Goal: Task Accomplishment & Management: Manage account settings

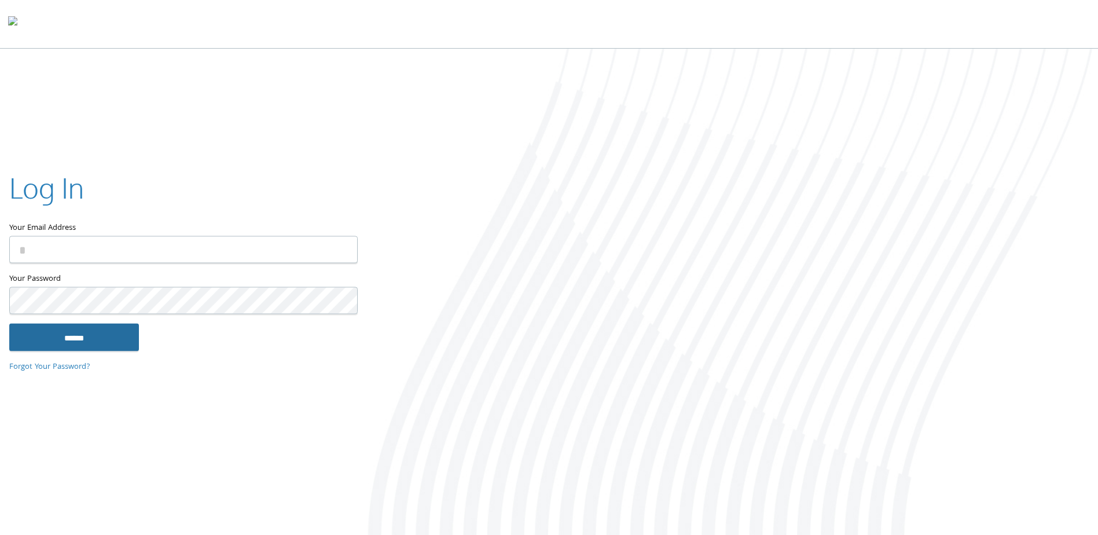
type input "**********"
click at [125, 338] on input "******" at bounding box center [74, 338] width 130 height 28
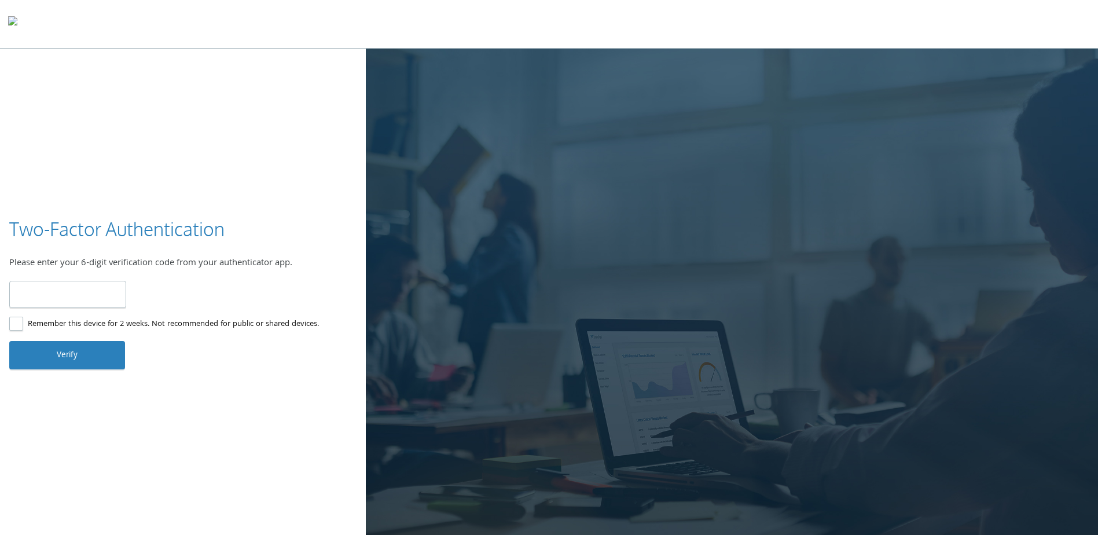
type input "******"
